Goal: Task Accomplishment & Management: Complete application form

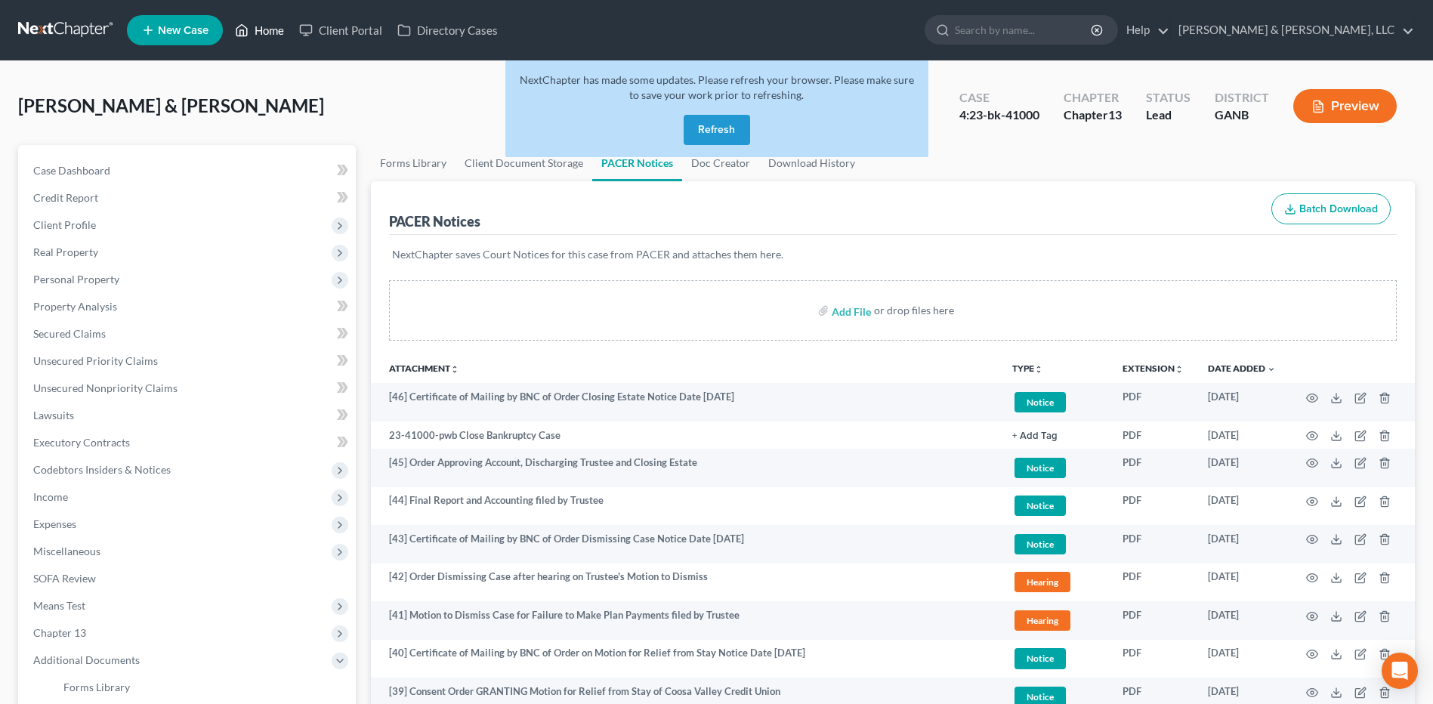
click at [266, 29] on link "Home" at bounding box center [259, 30] width 64 height 27
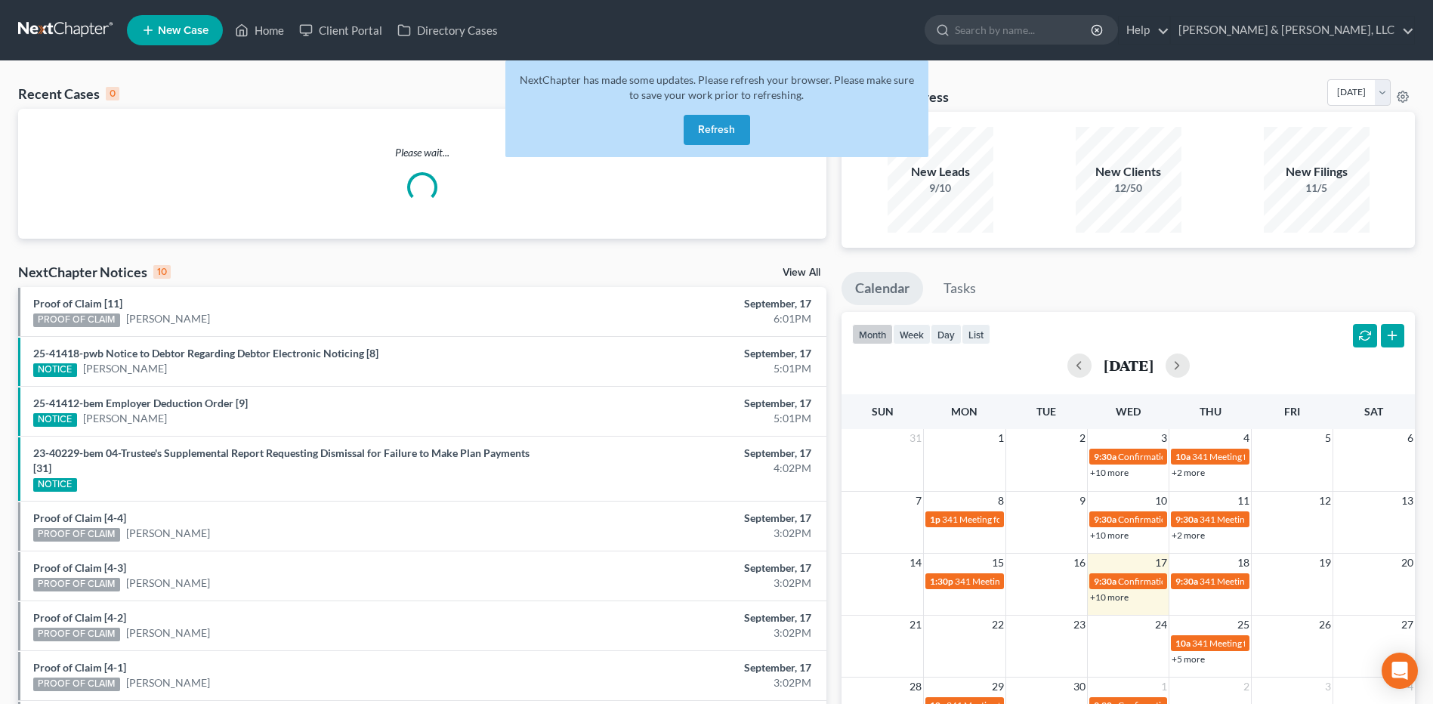
click at [737, 130] on button "Refresh" at bounding box center [717, 130] width 66 height 30
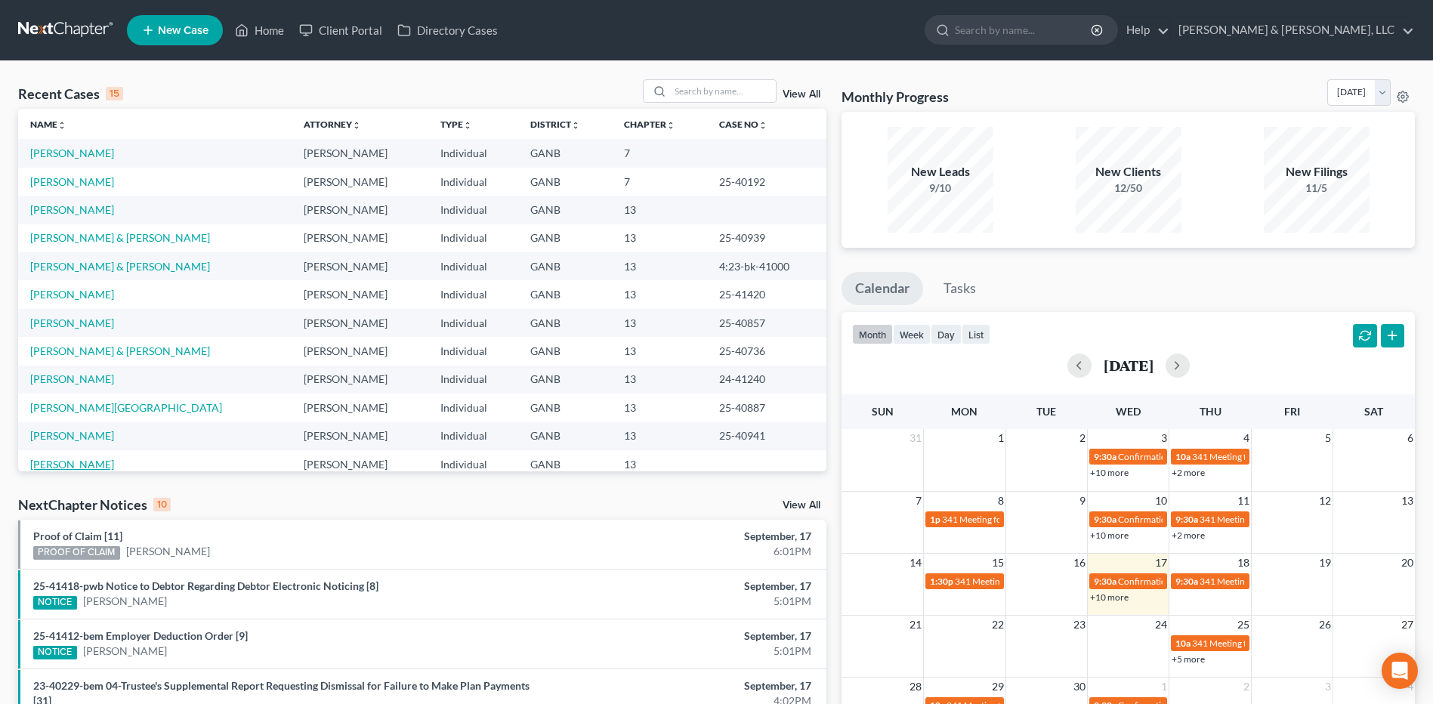
click at [48, 462] on link "[PERSON_NAME]" at bounding box center [72, 464] width 84 height 13
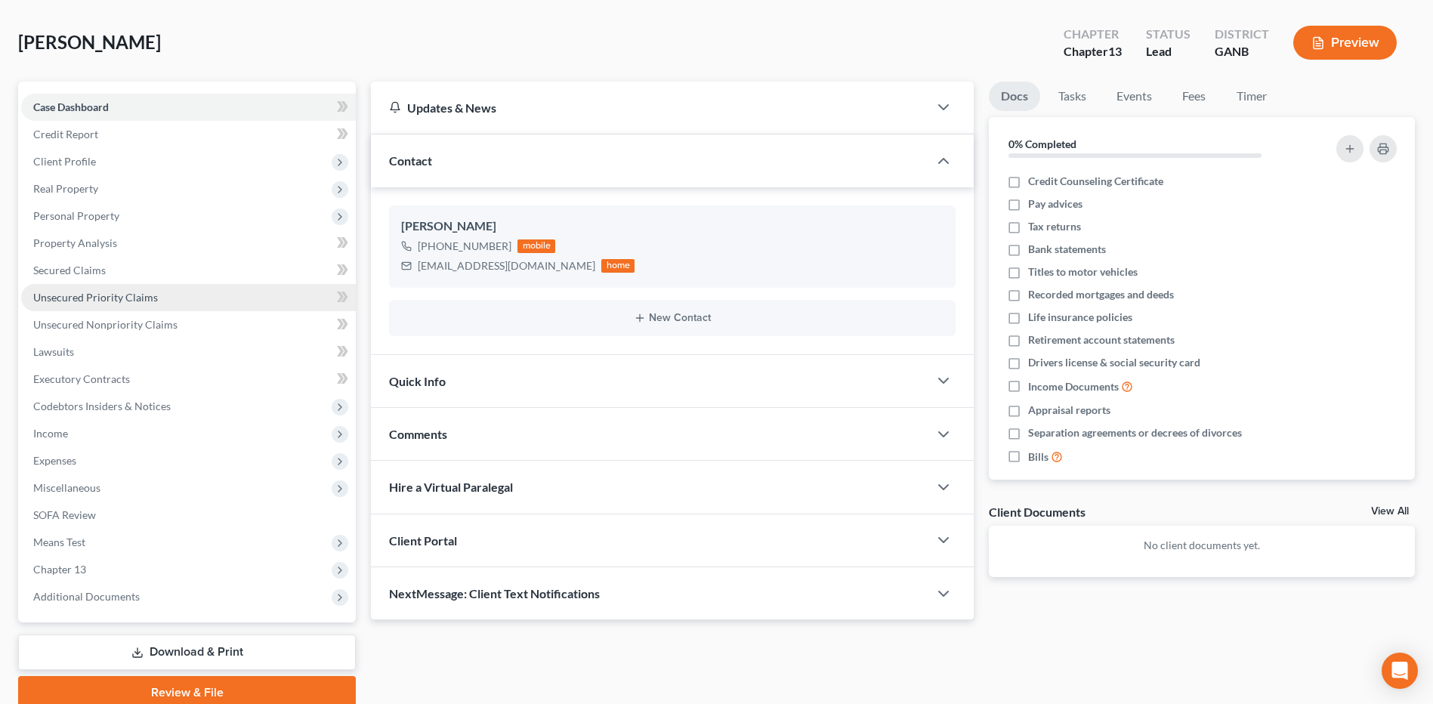
scroll to position [126, 0]
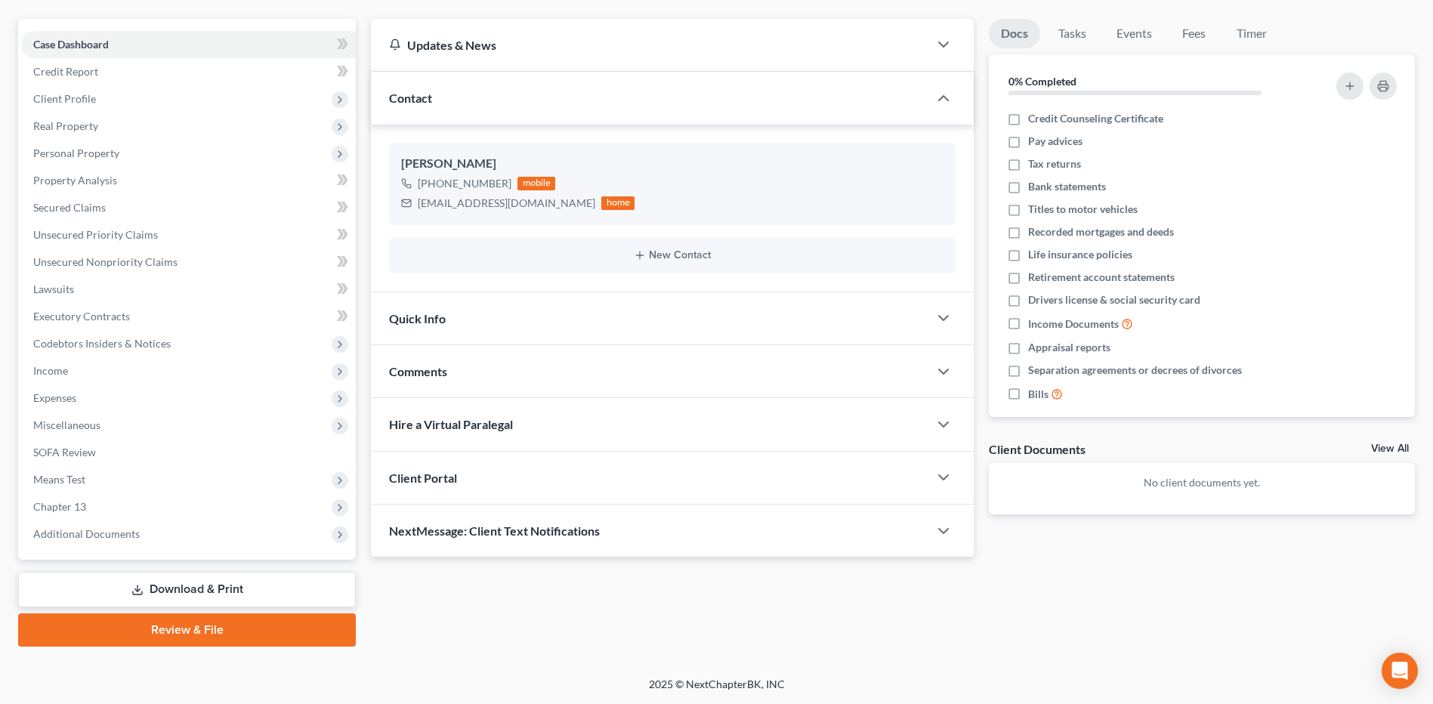
click at [231, 626] on link "Review & File" at bounding box center [187, 629] width 338 height 33
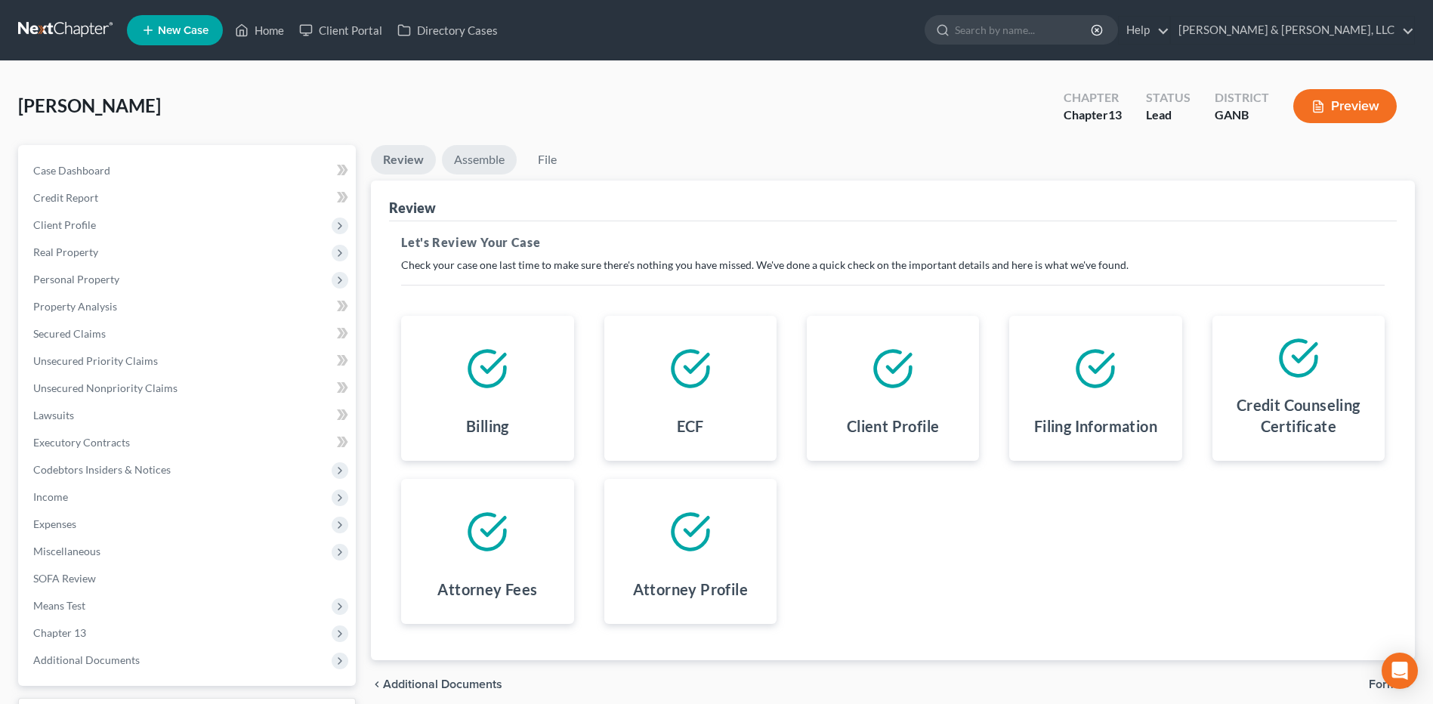
click at [471, 158] on link "Assemble" at bounding box center [479, 159] width 75 height 29
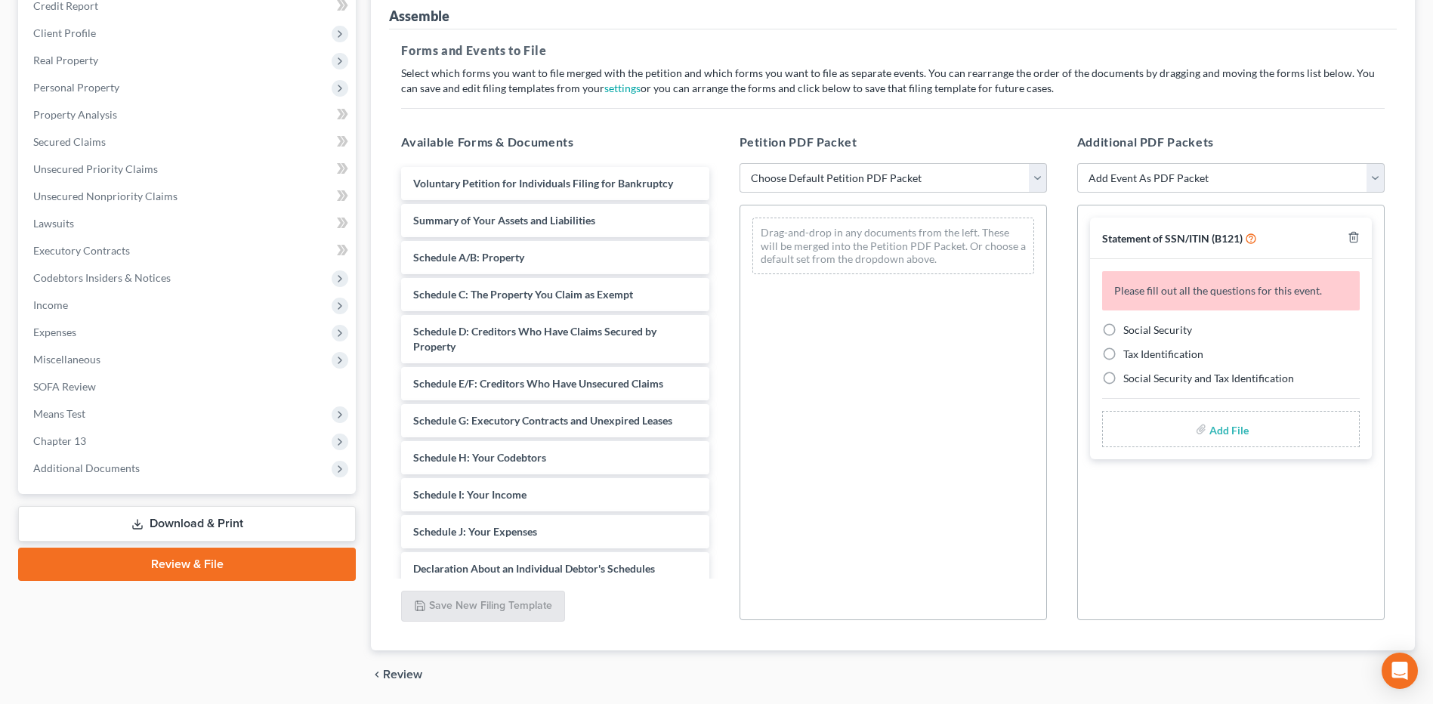
scroll to position [244, 0]
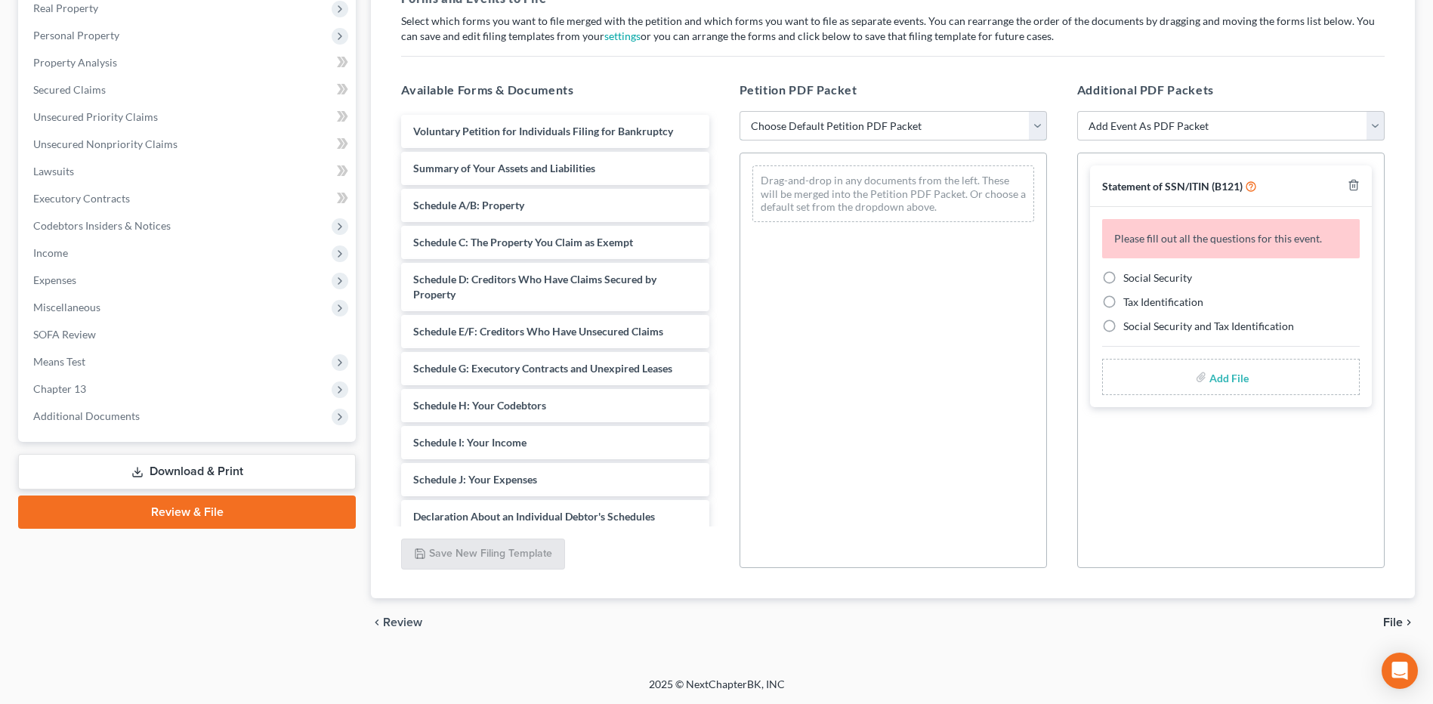
click at [939, 131] on select "Choose Default Petition PDF Packet Complete Bankruptcy Petition (all forms and …" at bounding box center [894, 126] width 308 height 30
select select "2"
click at [740, 111] on select "Choose Default Petition PDF Packet Complete Bankruptcy Petition (all forms and …" at bounding box center [894, 126] width 308 height 30
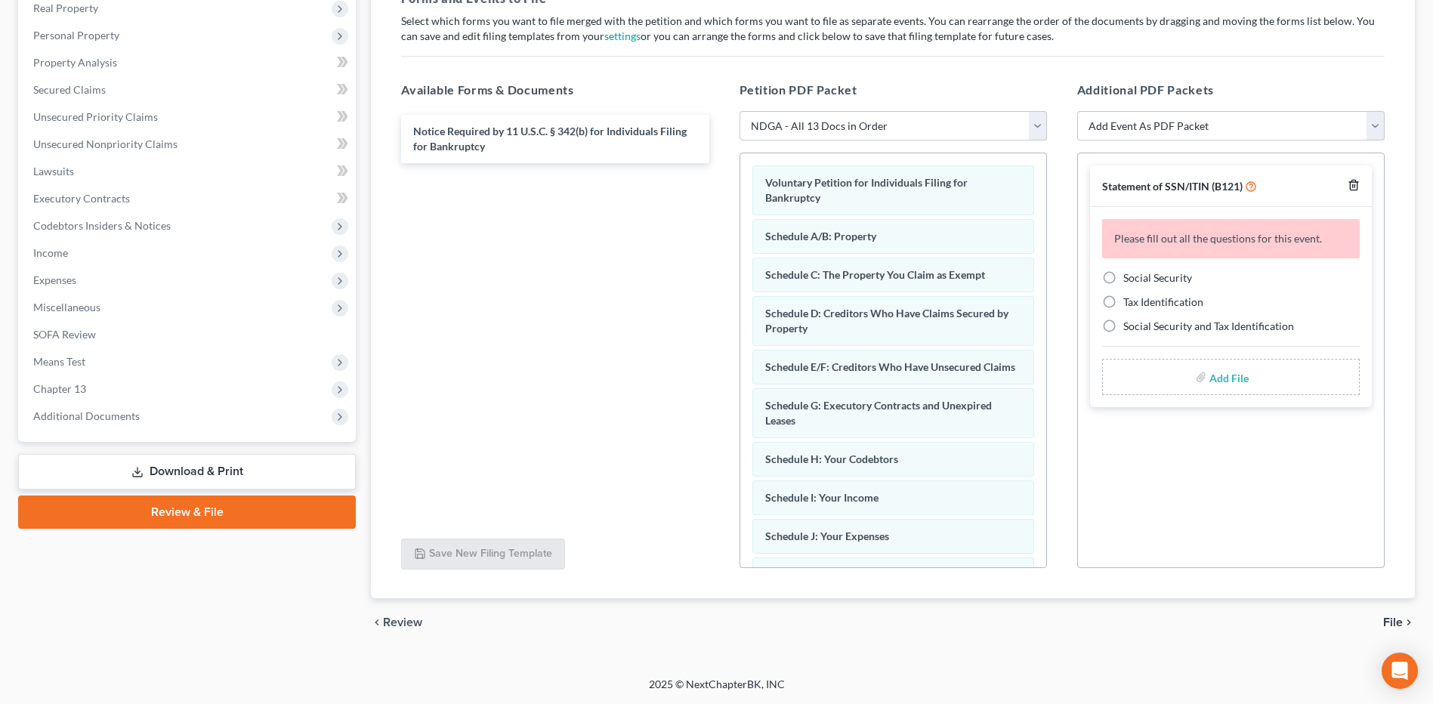
click at [1355, 181] on icon "button" at bounding box center [1353, 186] width 7 height 10
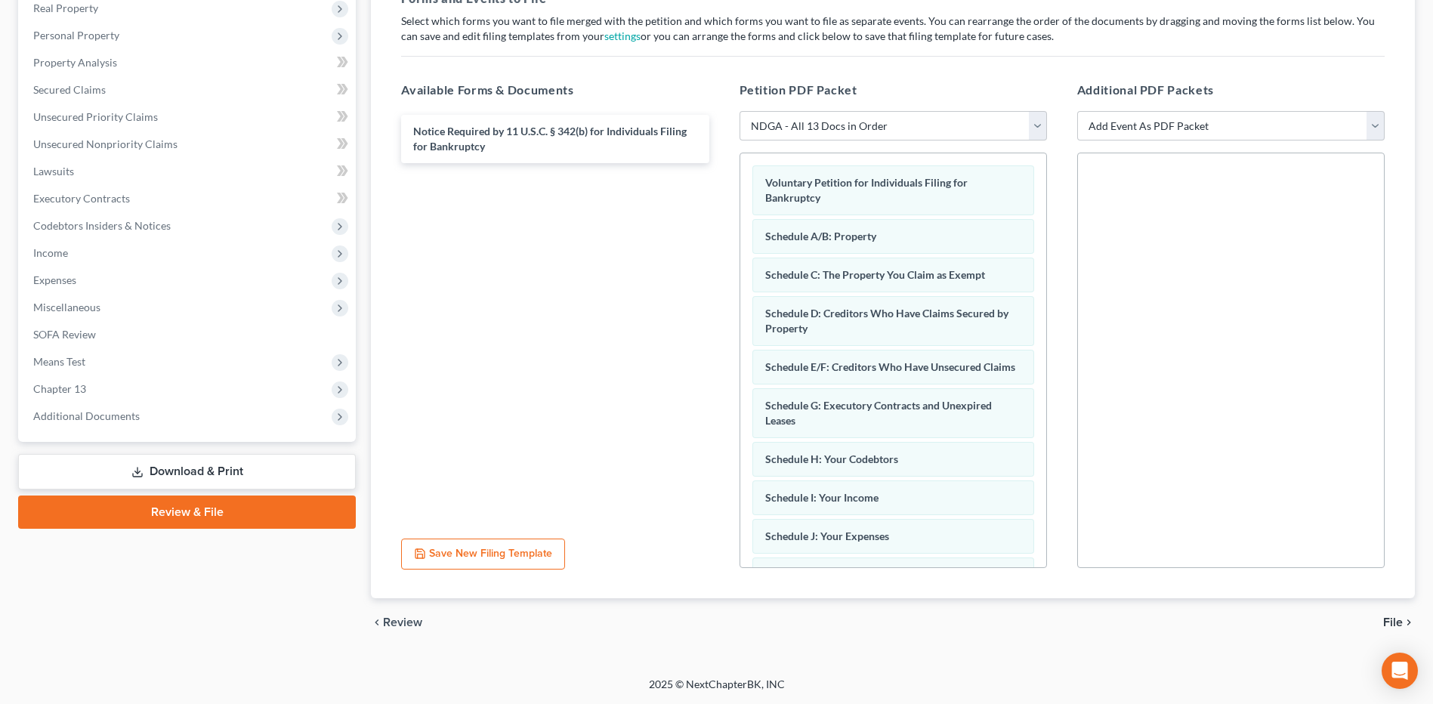
click at [1396, 623] on span "File" at bounding box center [1393, 623] width 20 height 12
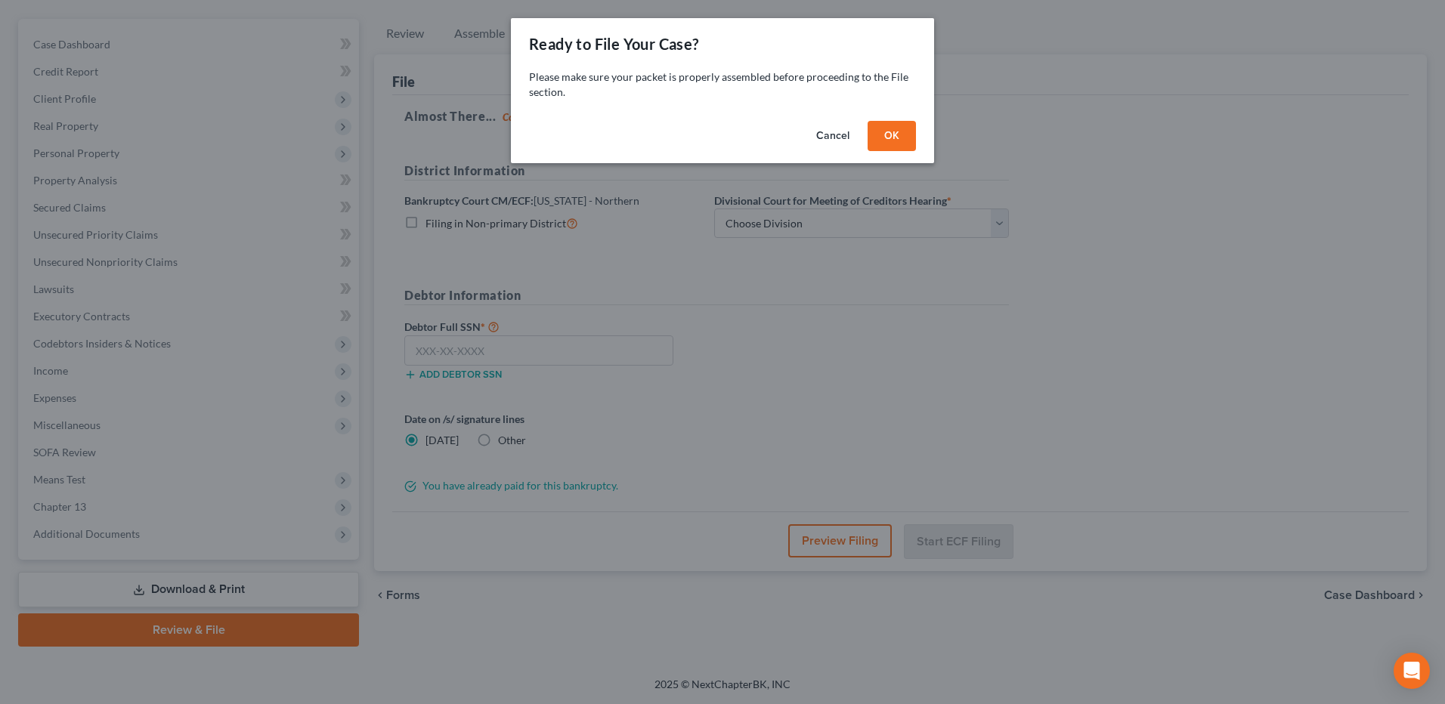
click at [898, 147] on button "OK" at bounding box center [891, 136] width 48 height 30
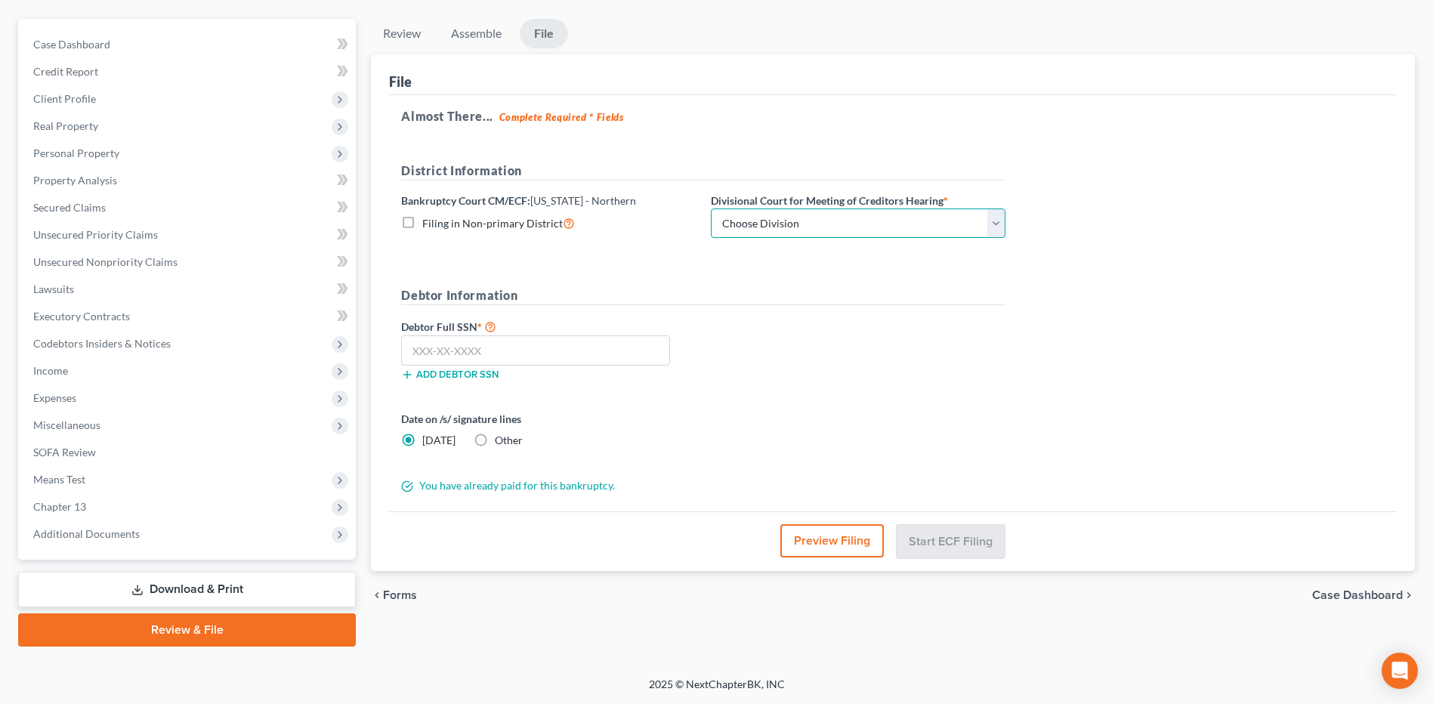
click at [820, 224] on select "Choose Division [GEOGRAPHIC_DATA] [GEOGRAPHIC_DATA] [GEOGRAPHIC_DATA] [GEOGRAPH…" at bounding box center [858, 224] width 295 height 30
select select "3"
click at [711, 209] on select "Choose Division [GEOGRAPHIC_DATA] [GEOGRAPHIC_DATA] [GEOGRAPHIC_DATA] [GEOGRAPH…" at bounding box center [858, 224] width 295 height 30
click at [845, 533] on button "Preview Filing" at bounding box center [832, 540] width 104 height 33
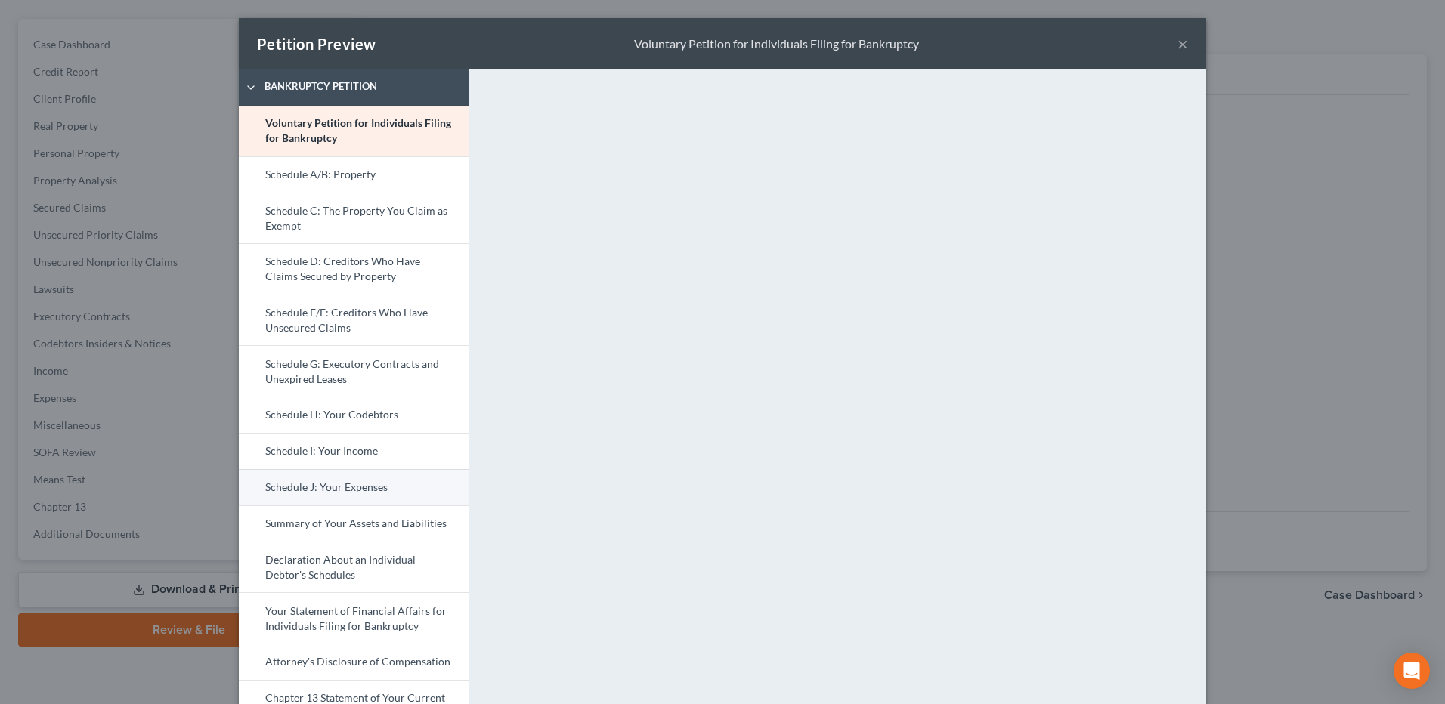
click at [351, 478] on link "Schedule J: Your Expenses" at bounding box center [354, 487] width 230 height 36
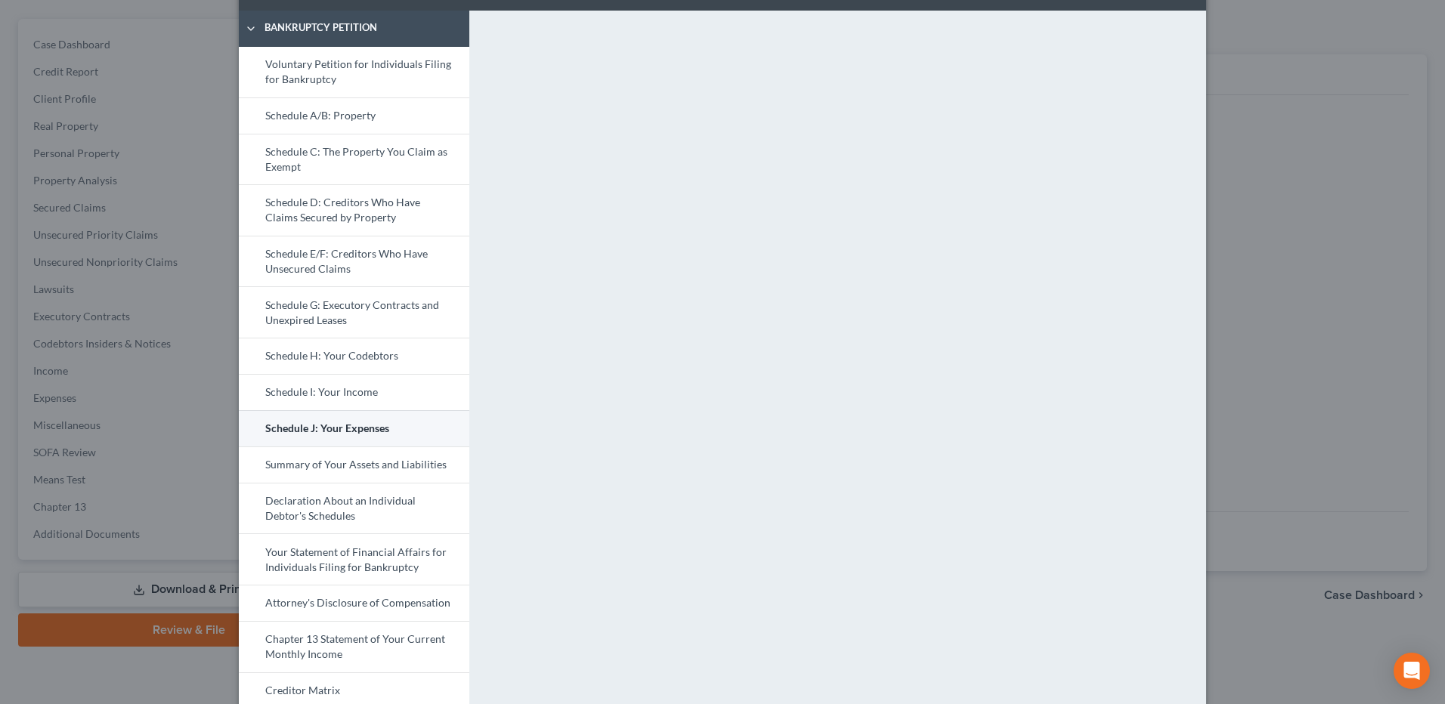
scroll to position [118, 0]
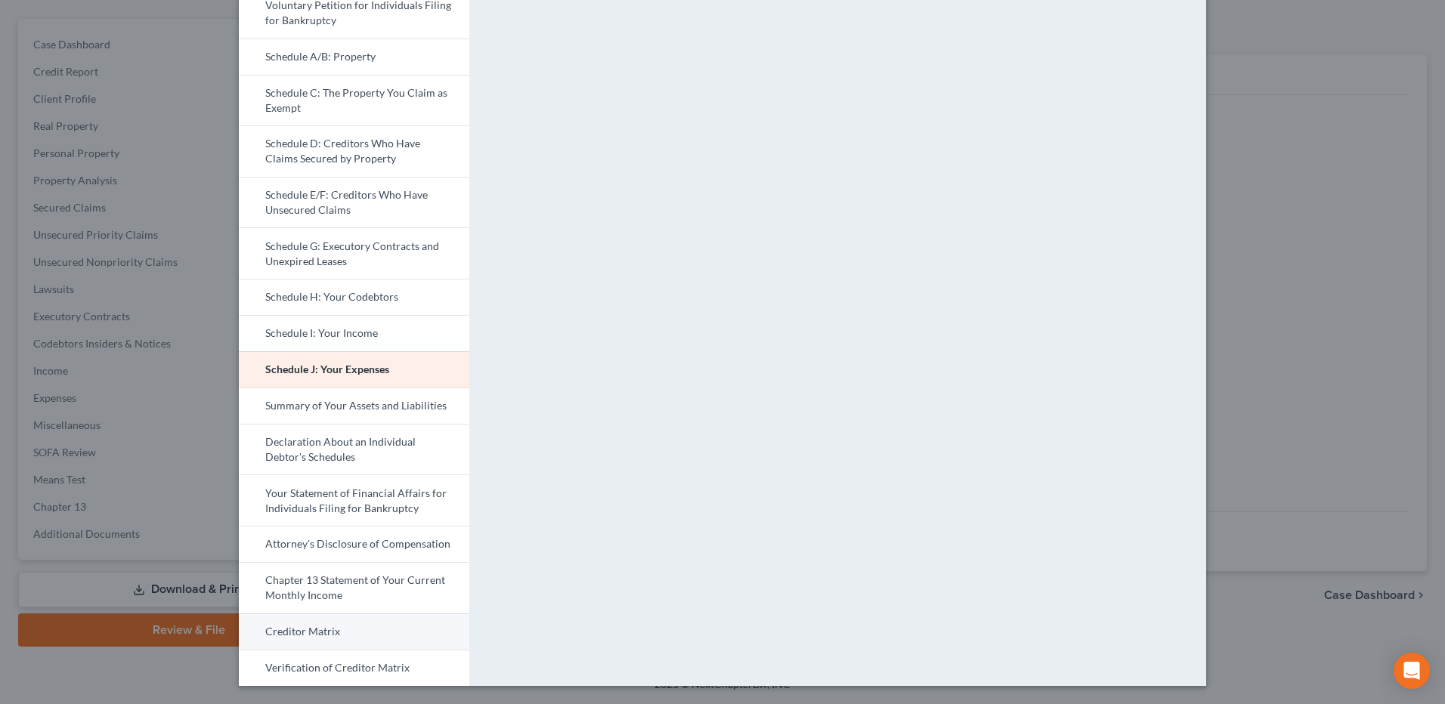
click at [326, 624] on link "Creditor Matrix" at bounding box center [354, 631] width 230 height 36
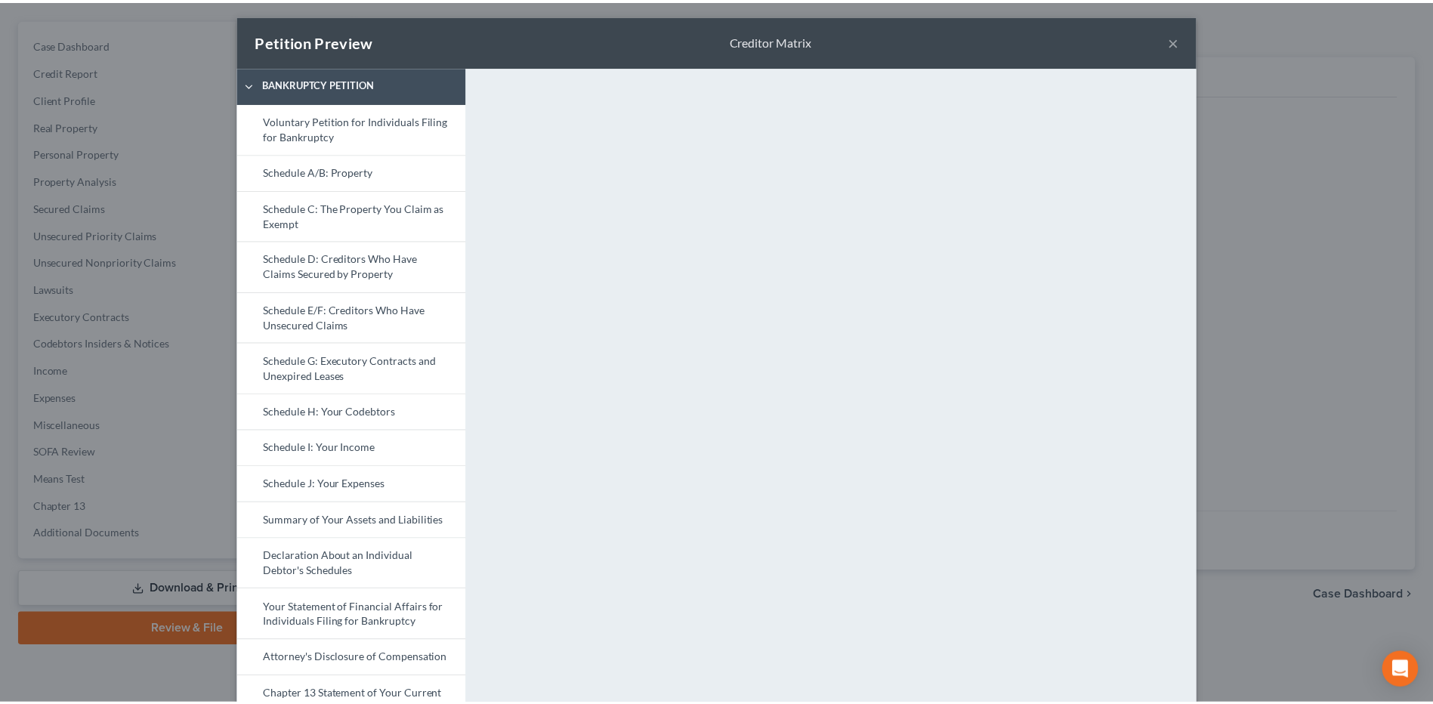
scroll to position [0, 0]
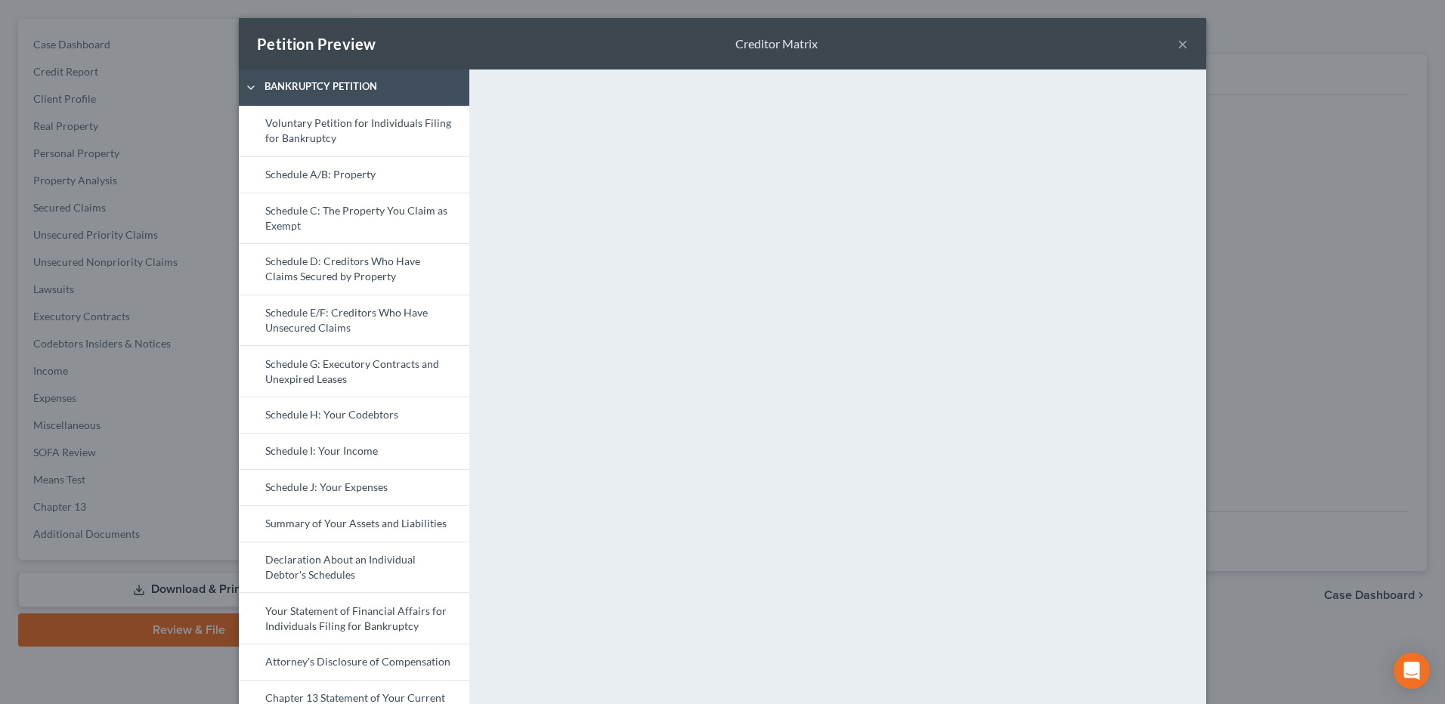
click at [1178, 43] on button "×" at bounding box center [1182, 44] width 11 height 18
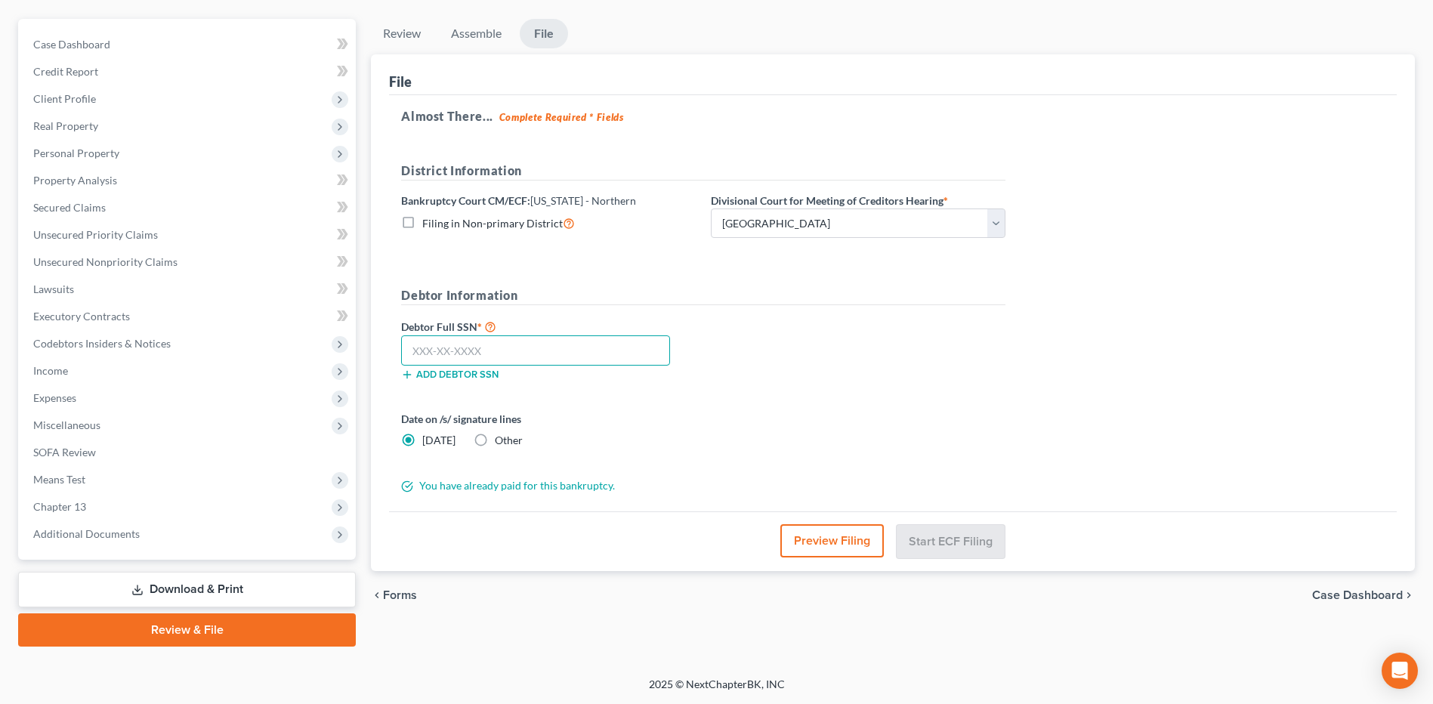
click at [525, 353] on input "text" at bounding box center [535, 350] width 269 height 30
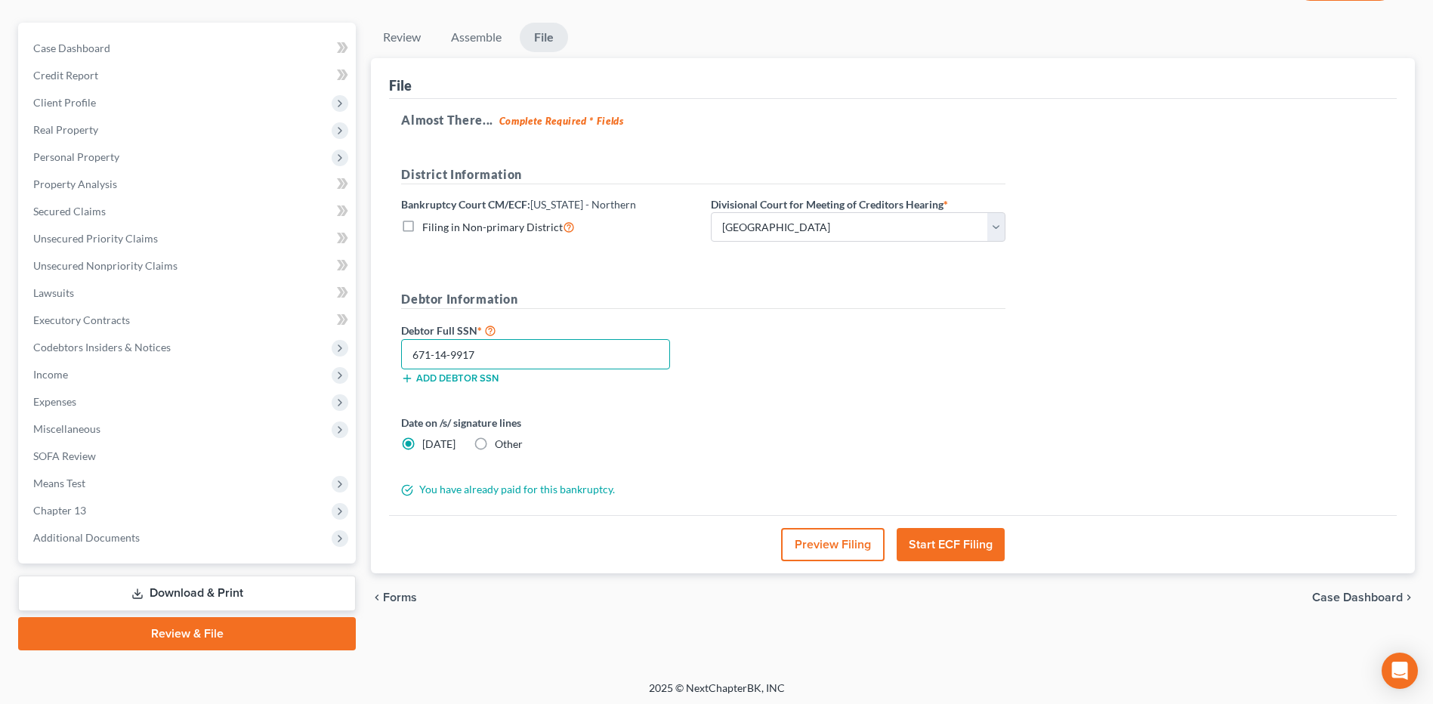
scroll to position [126, 0]
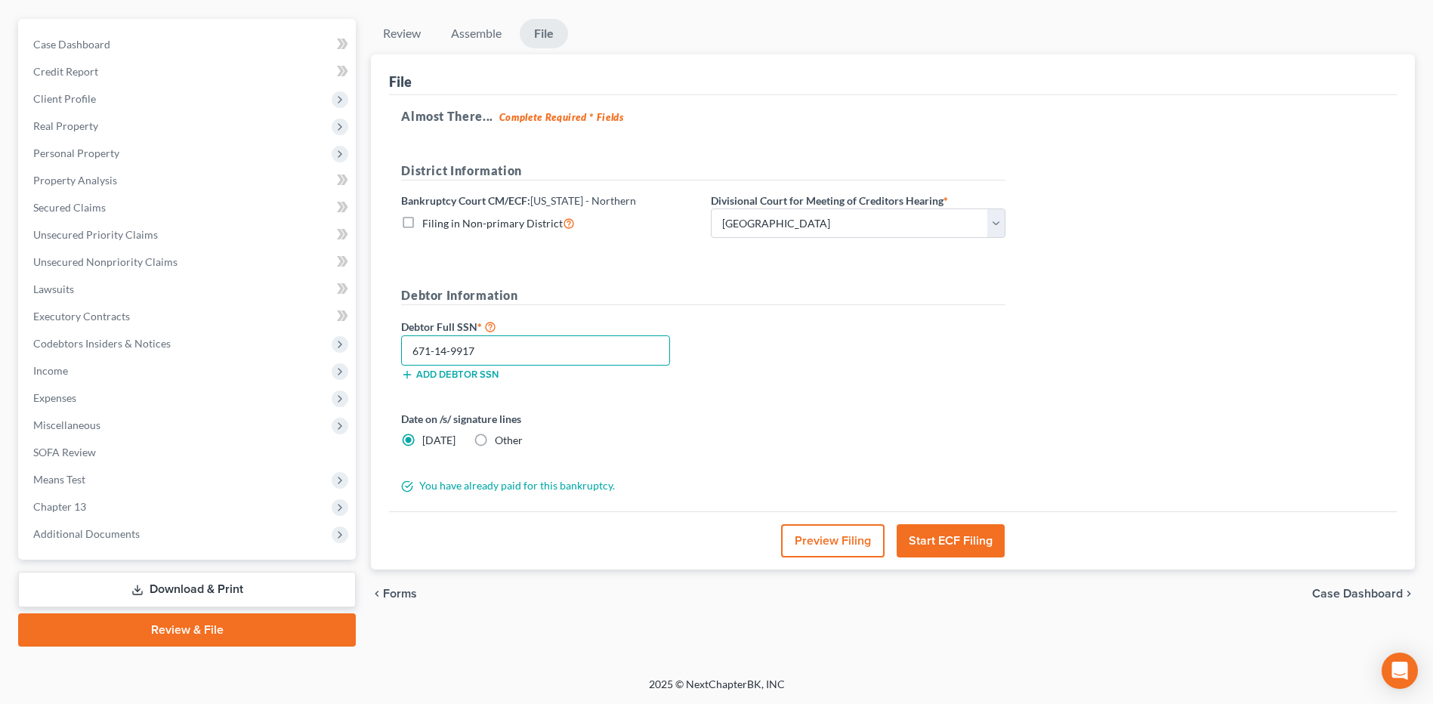
type input "671-14-9917"
click at [938, 542] on button "Start ECF Filing" at bounding box center [951, 540] width 108 height 33
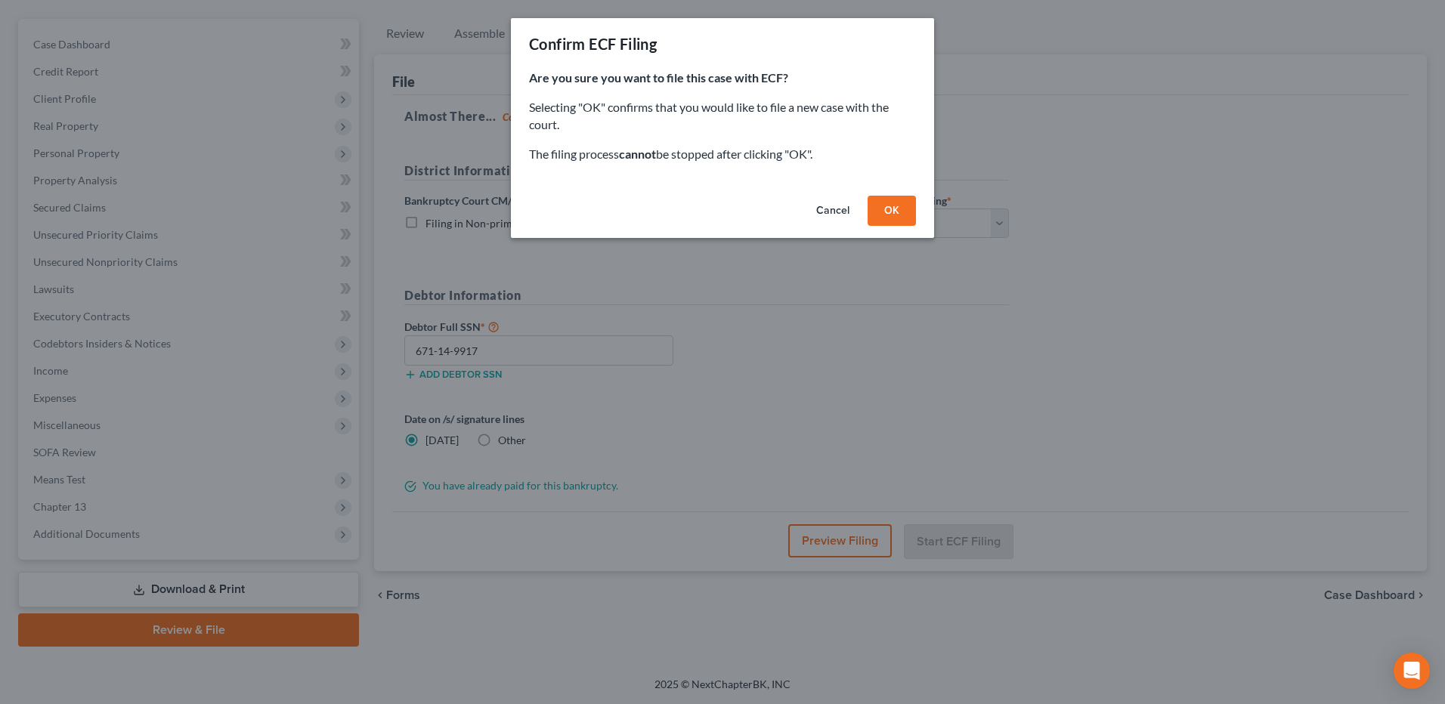
click at [898, 212] on button "OK" at bounding box center [891, 211] width 48 height 30
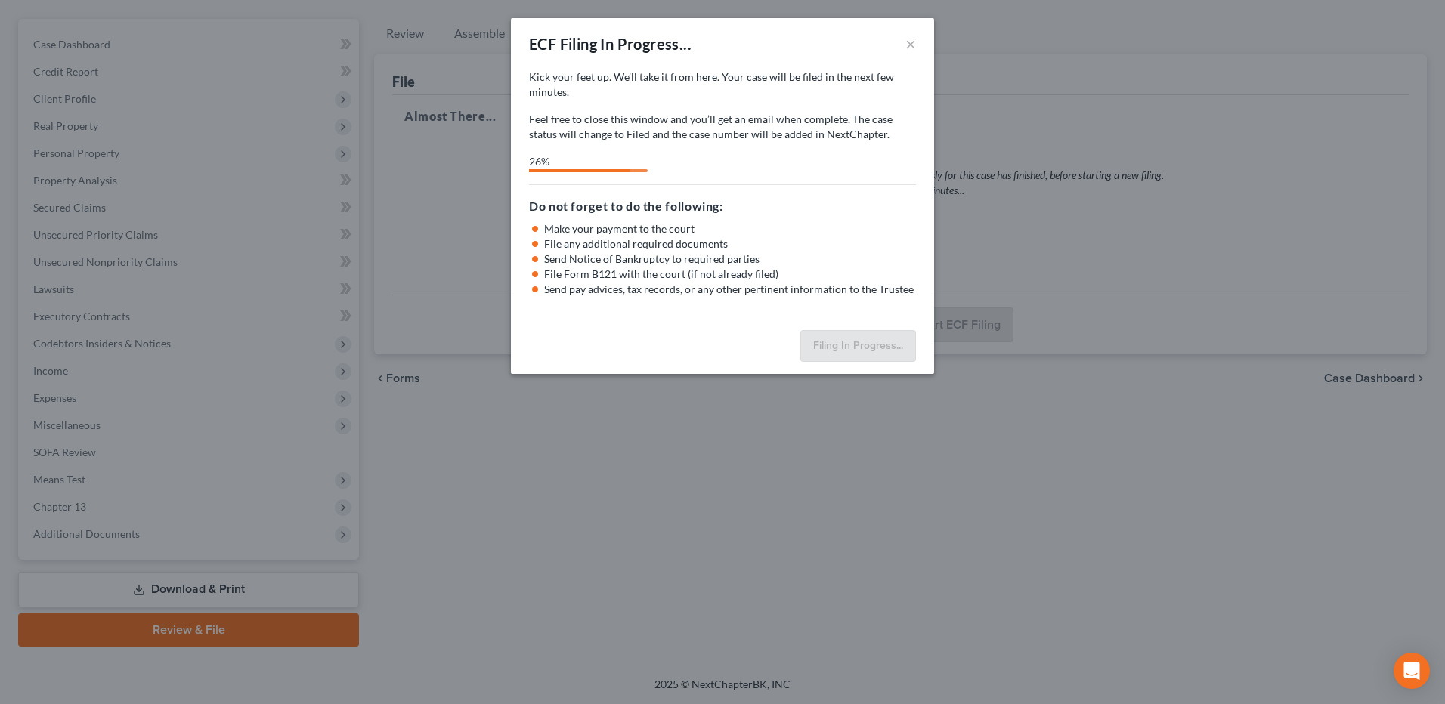
select select "3"
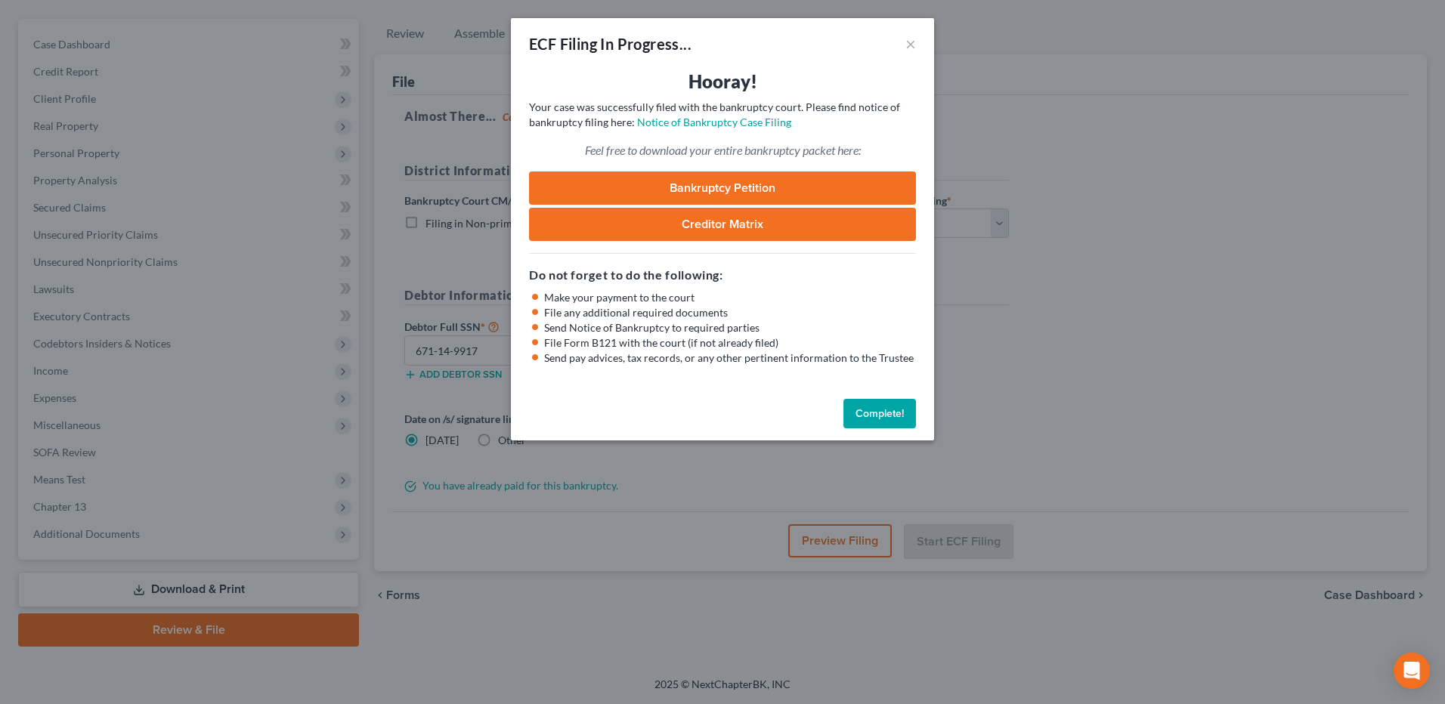
click at [864, 409] on button "Complete!" at bounding box center [879, 414] width 73 height 30
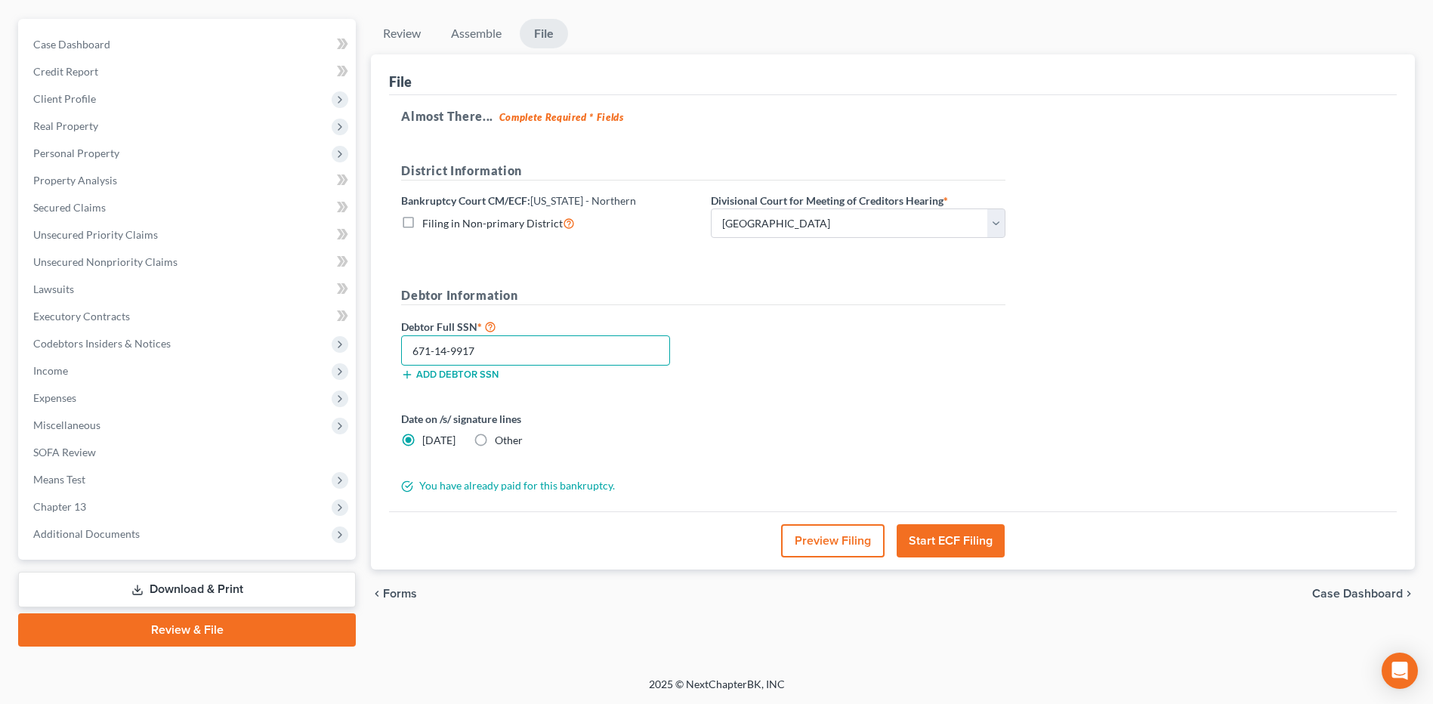
drag, startPoint x: 535, startPoint y: 351, endPoint x: 366, endPoint y: 356, distance: 168.5
click at [366, 356] on div "Review Assemble File Review This court does not allow electronic filing for cas…" at bounding box center [892, 333] width 1059 height 628
click at [221, 579] on link "Download & Print" at bounding box center [187, 590] width 338 height 36
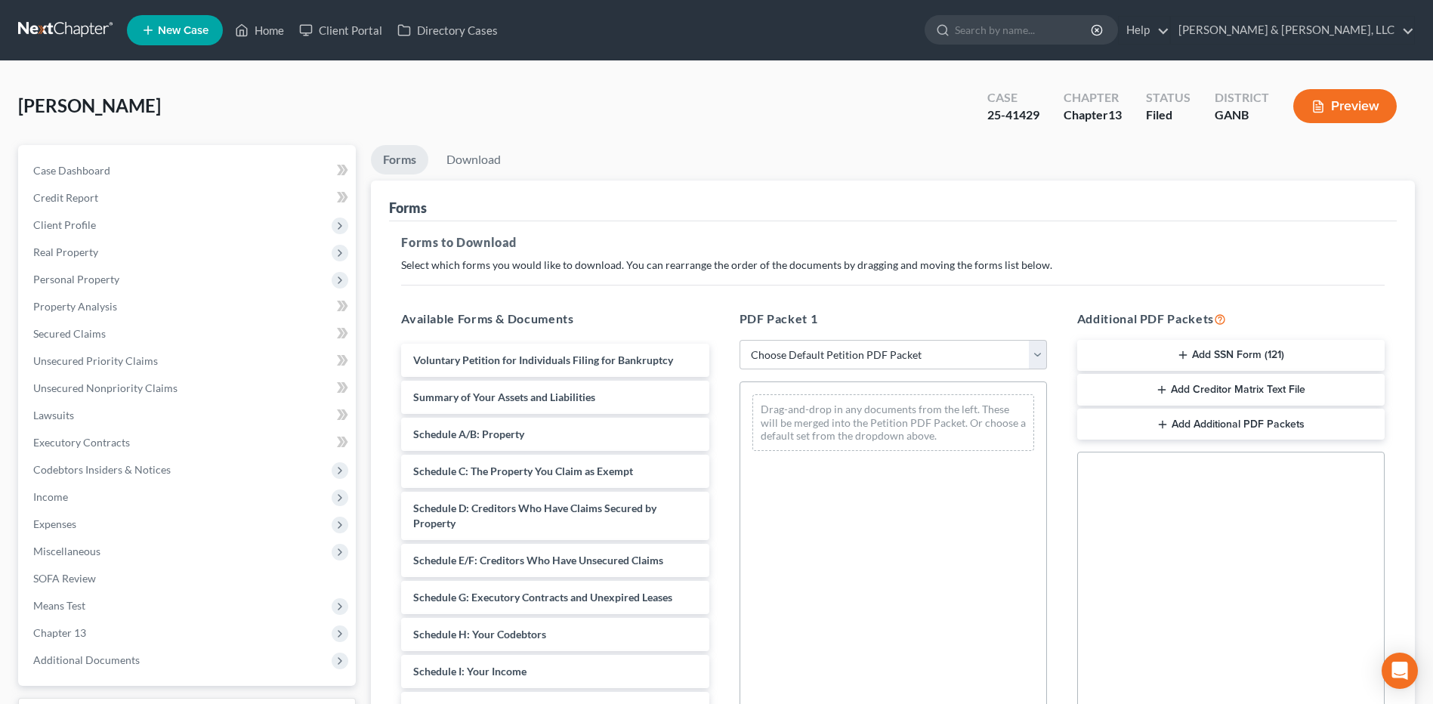
click at [1184, 363] on button "Add SSN Form (121)" at bounding box center [1231, 356] width 308 height 32
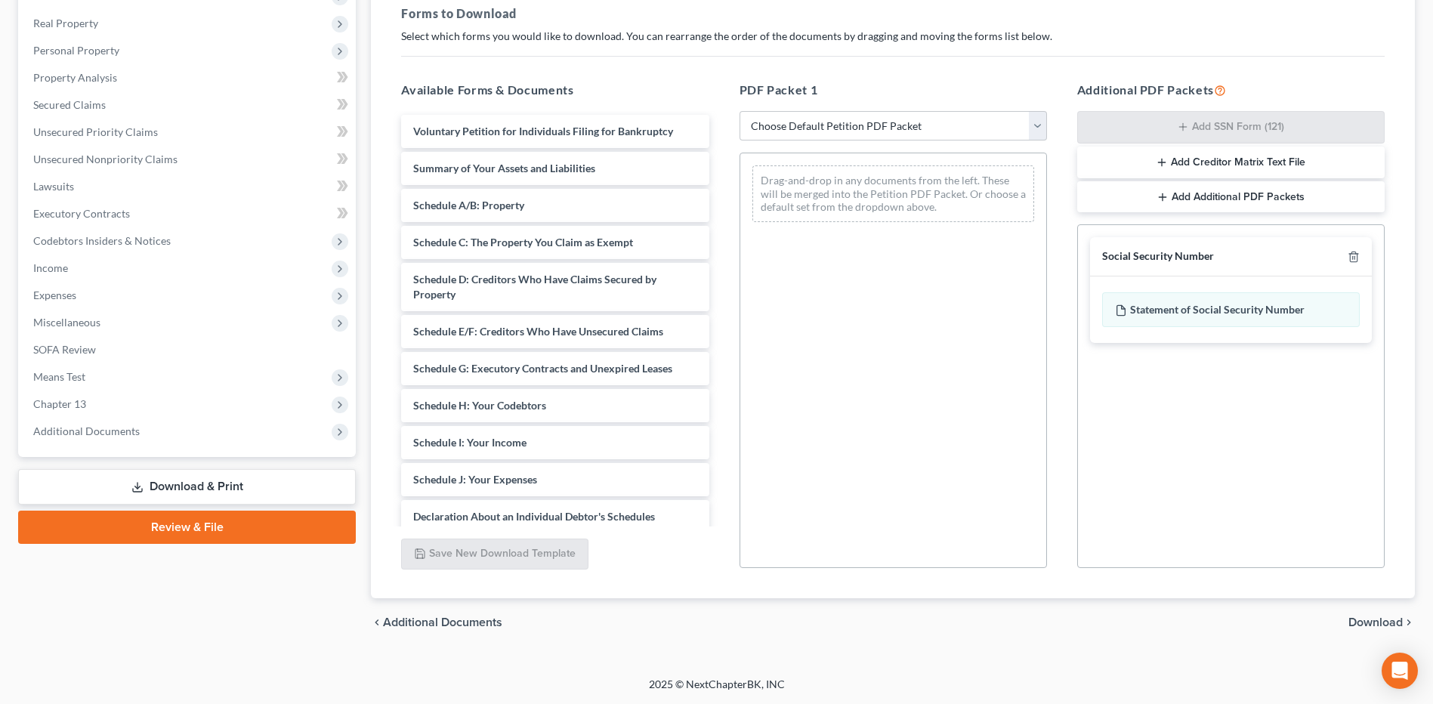
click at [1389, 619] on span "Download" at bounding box center [1376, 623] width 54 height 12
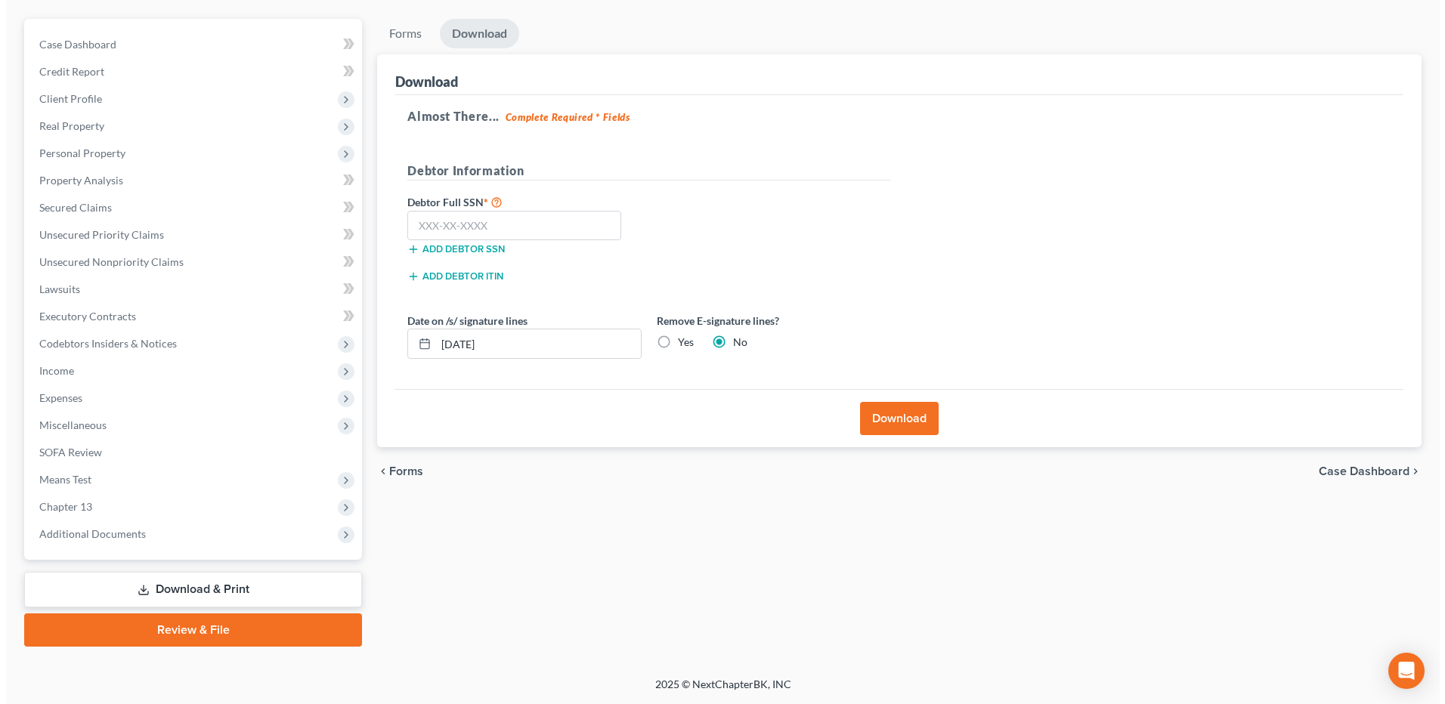
scroll to position [126, 0]
click at [496, 219] on input "text" at bounding box center [508, 226] width 214 height 30
paste input "671-14-9917"
type input "671-14-9917"
click at [892, 422] on button "Download" at bounding box center [893, 418] width 79 height 33
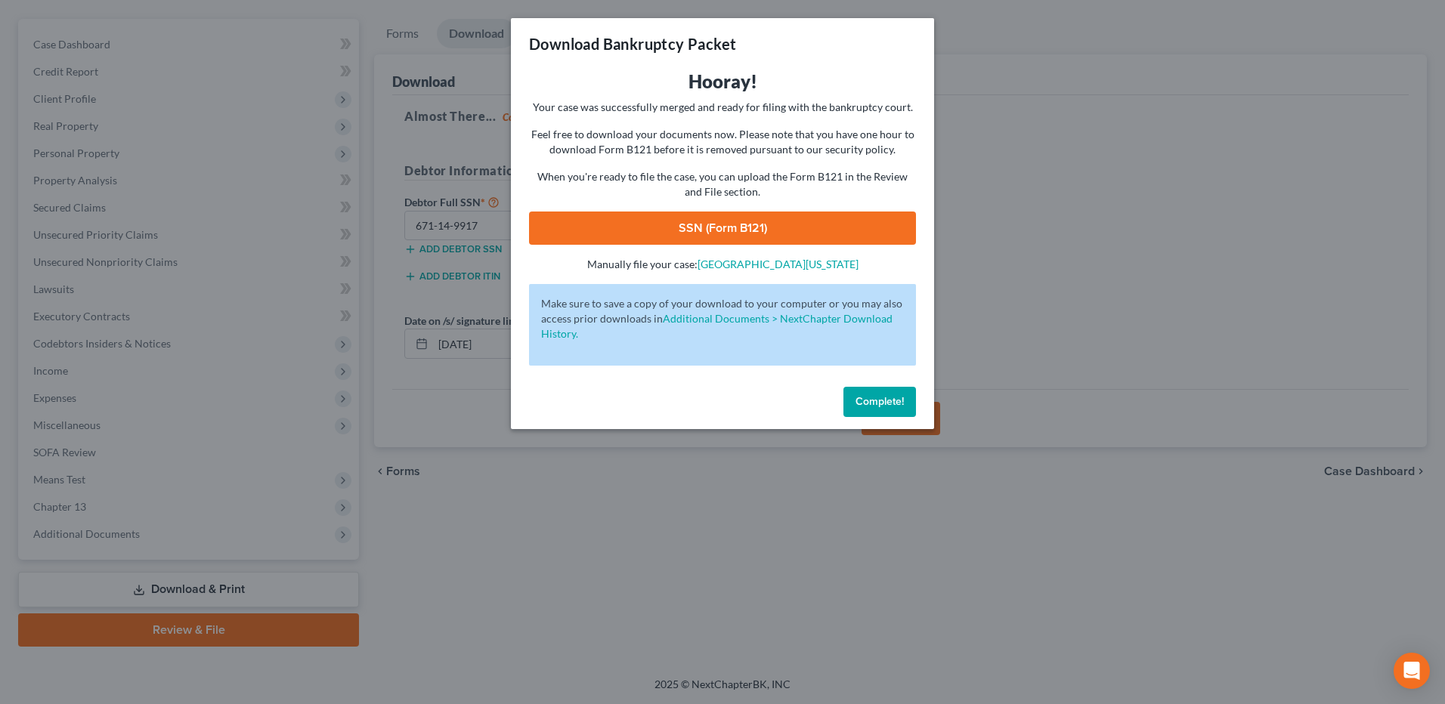
click at [709, 228] on link "SSN (Form B121)" at bounding box center [722, 228] width 387 height 33
